Goal: Navigation & Orientation: Find specific page/section

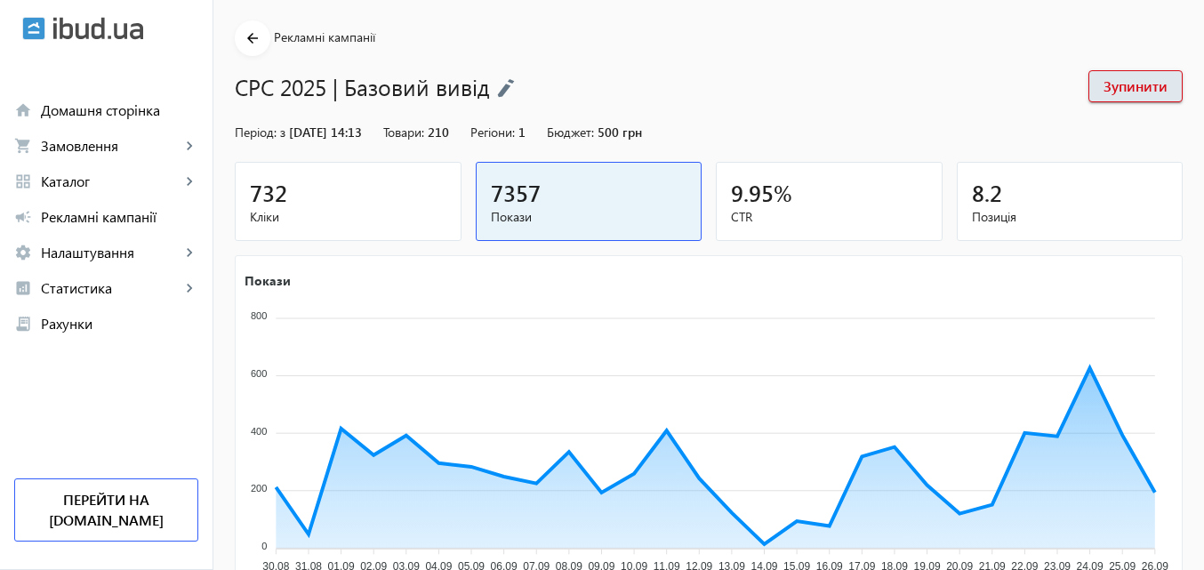
scroll to position [178, 0]
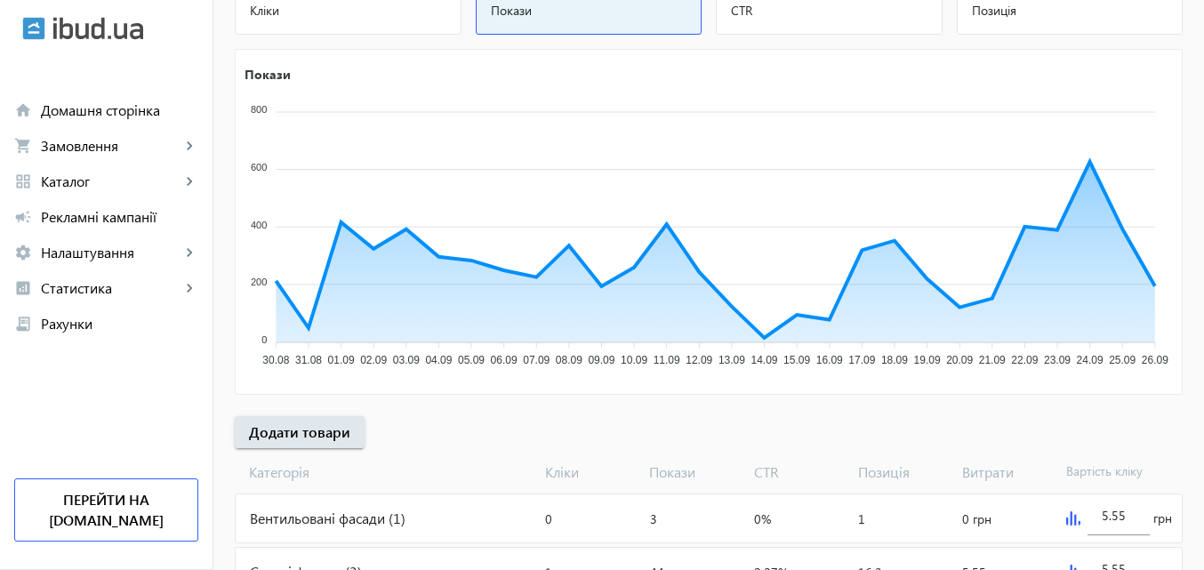
scroll to position [267, 0]
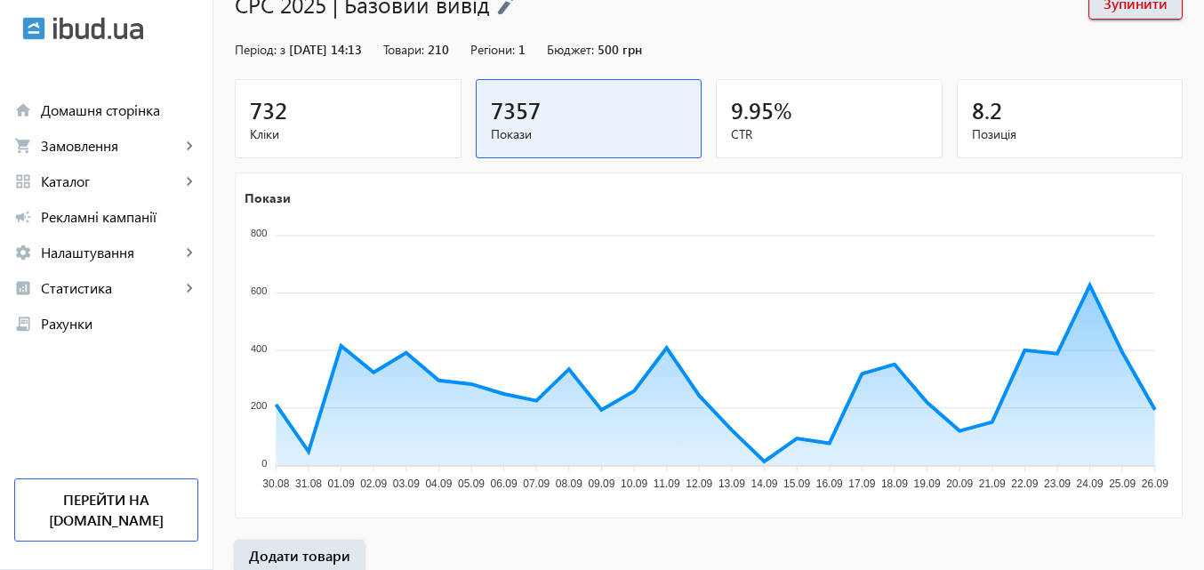
scroll to position [178, 0]
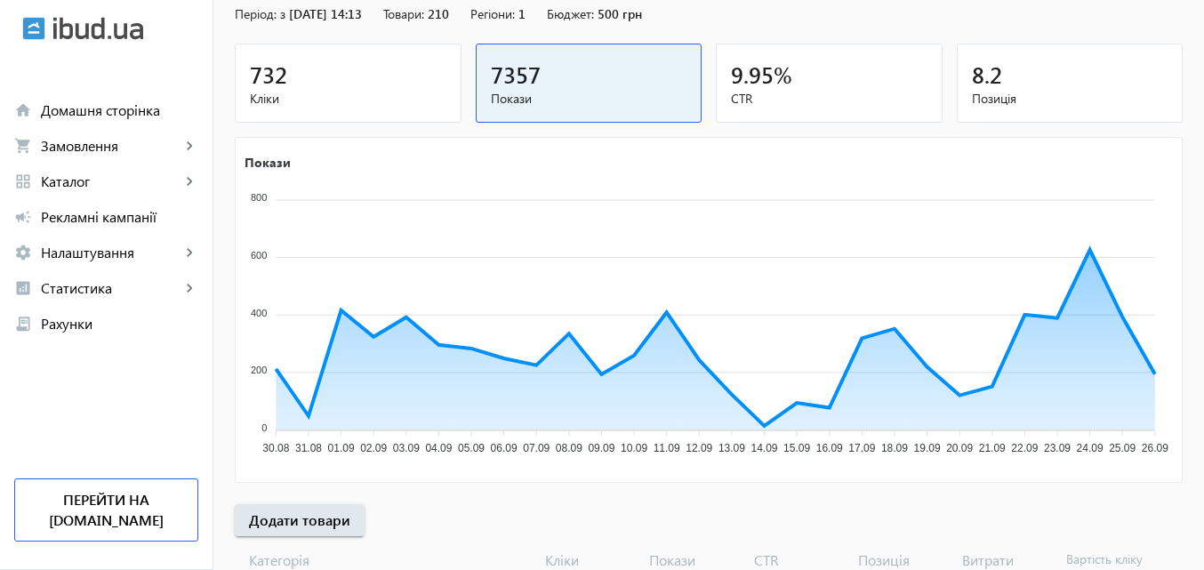
scroll to position [178, 0]
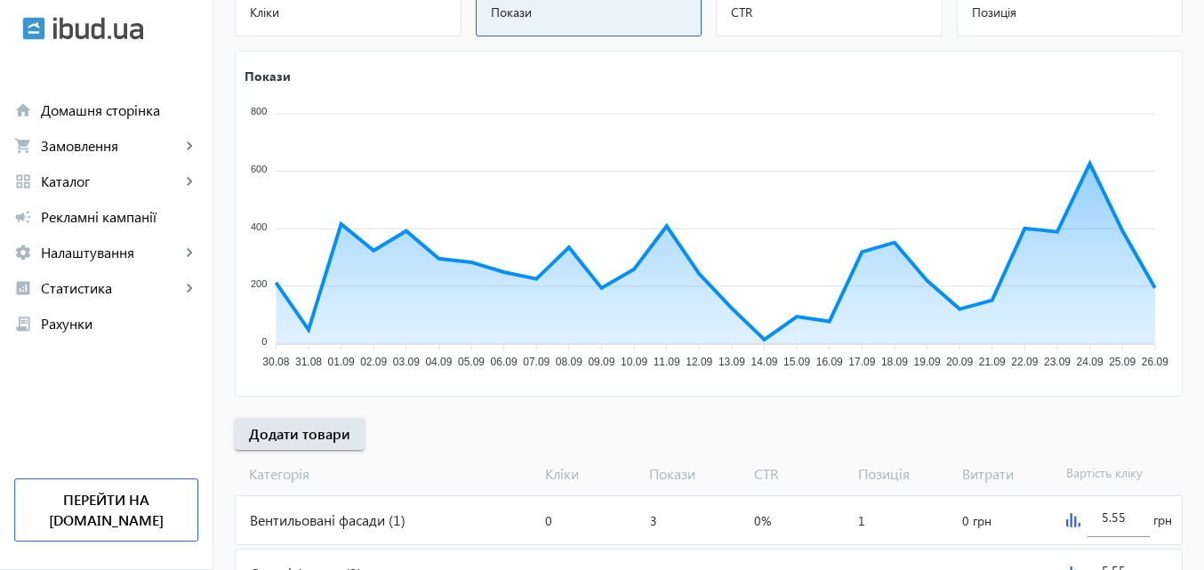
scroll to position [267, 0]
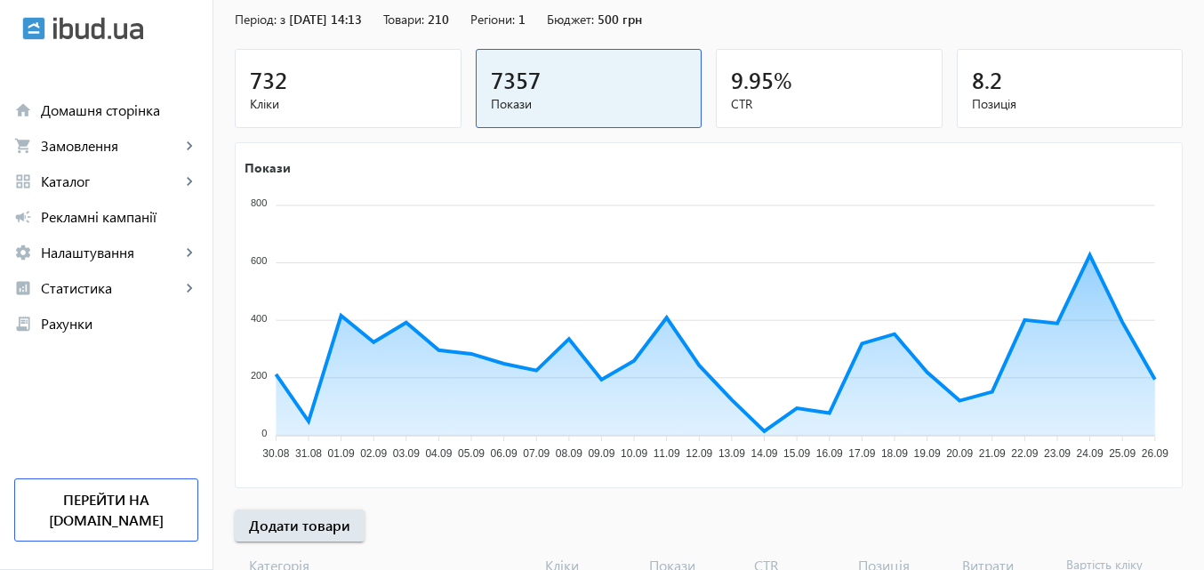
scroll to position [178, 0]
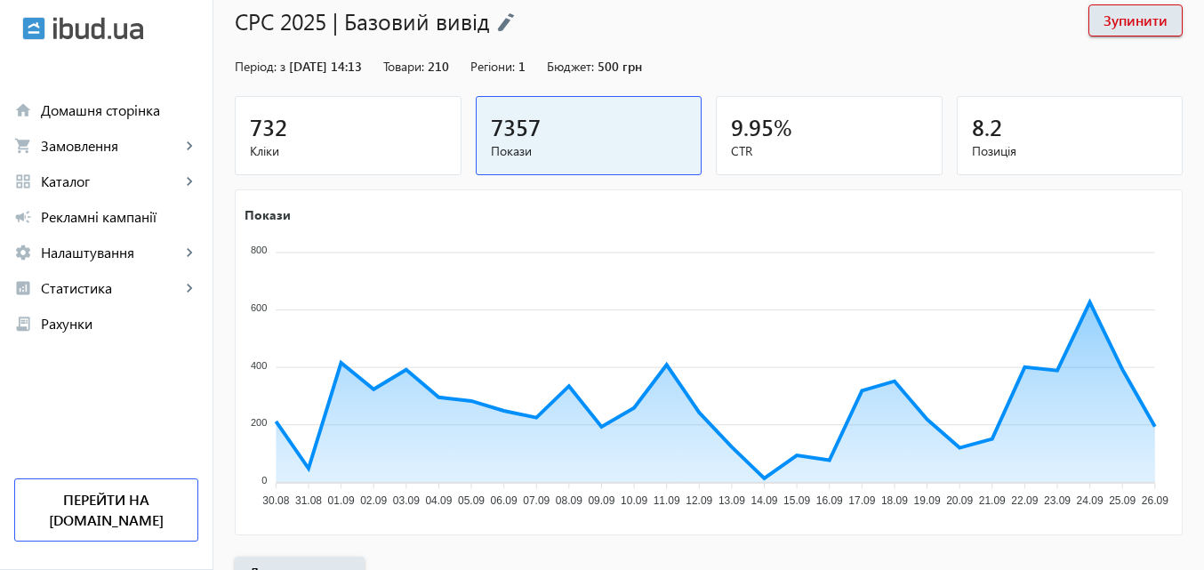
scroll to position [178, 0]
